Goal: Check status: Check status

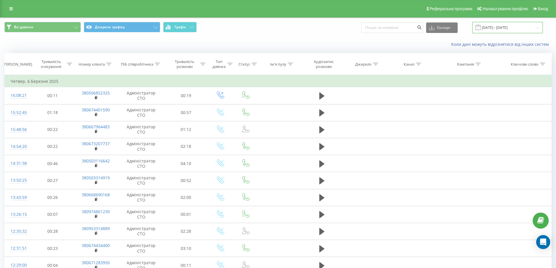
click at [527, 29] on input "[DATE] - [DATE]" at bounding box center [507, 27] width 71 height 11
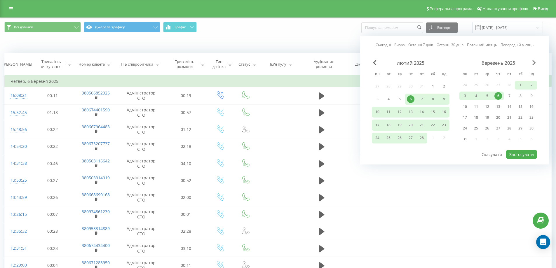
click at [534, 62] on span "Next Month" at bounding box center [534, 62] width 4 height 5
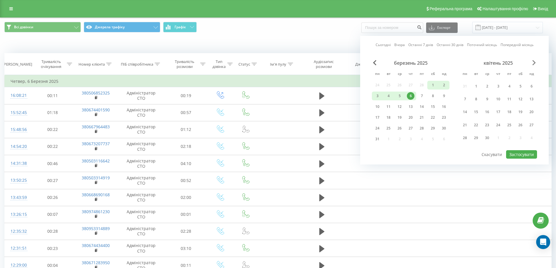
click at [534, 62] on span "Next Month" at bounding box center [534, 62] width 4 height 5
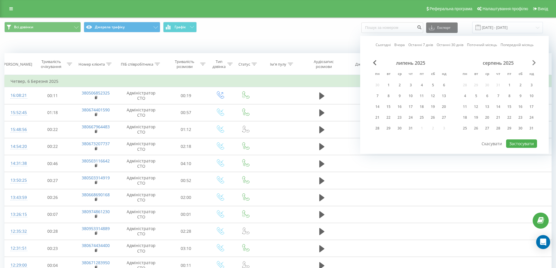
click at [534, 64] on span "Next Month" at bounding box center [534, 62] width 4 height 5
click at [475, 120] on div "23" at bounding box center [476, 118] width 8 height 8
click at [520, 143] on button "Застосувати" at bounding box center [521, 144] width 31 height 8
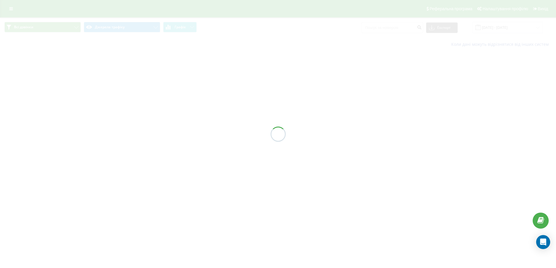
type input "[DATE] - [DATE]"
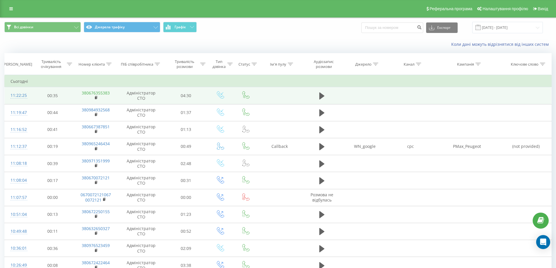
drag, startPoint x: 95, startPoint y: 90, endPoint x: 86, endPoint y: 94, distance: 9.3
